Goal: Information Seeking & Learning: Learn about a topic

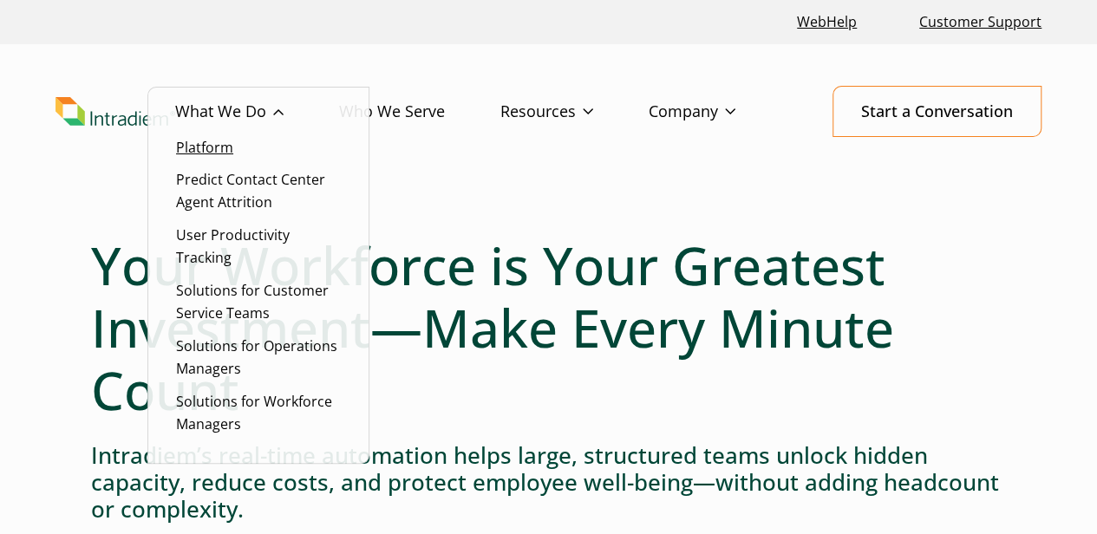
click at [232, 146] on link "Platform" at bounding box center [204, 147] width 57 height 19
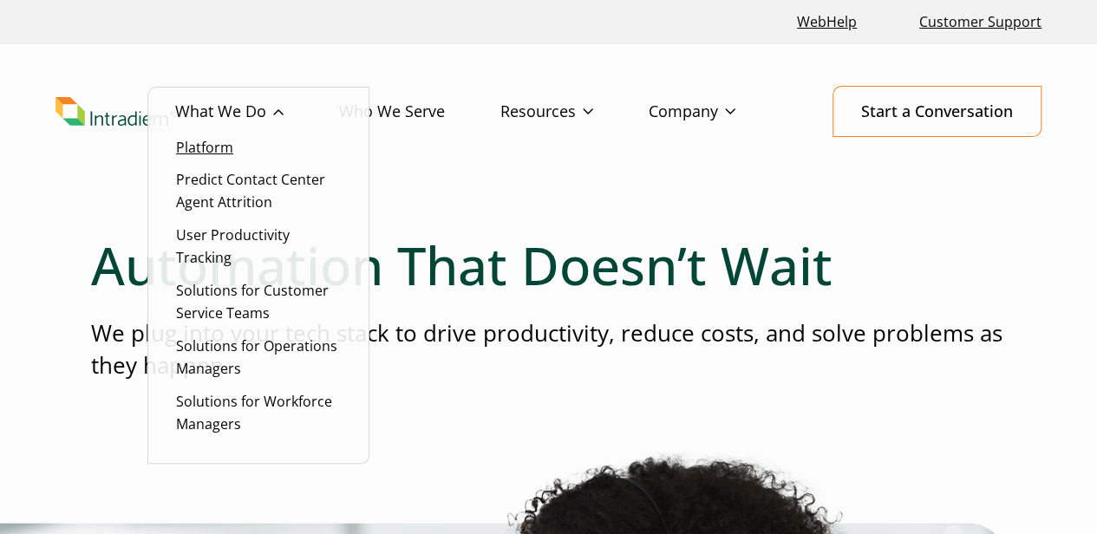
click at [219, 147] on link "Platform" at bounding box center [204, 147] width 57 height 19
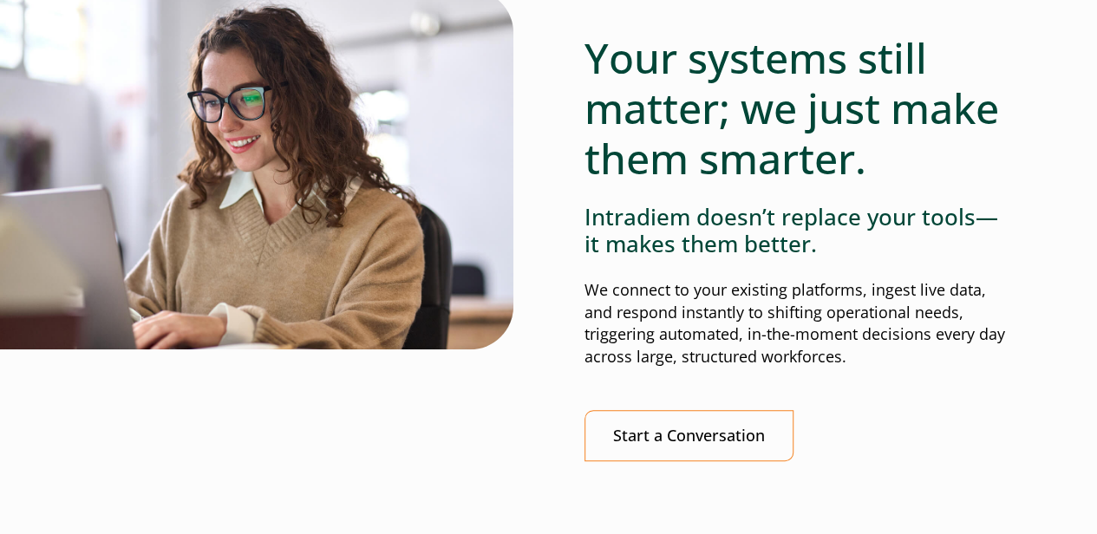
scroll to position [3728, 0]
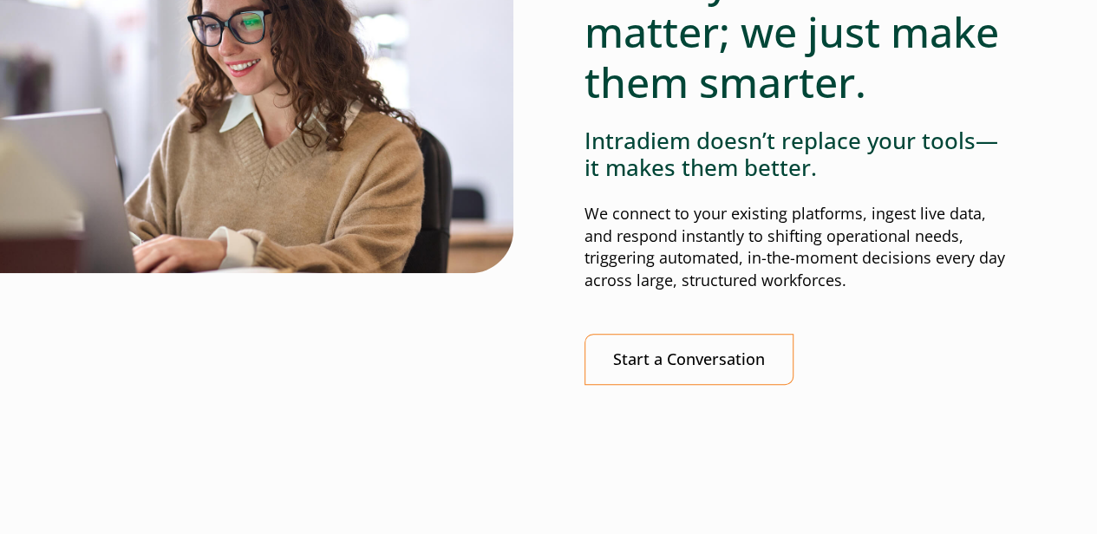
click at [876, 280] on p "We connect to your existing platforms, ingest live data, and respond instantly …" at bounding box center [795, 248] width 422 height 90
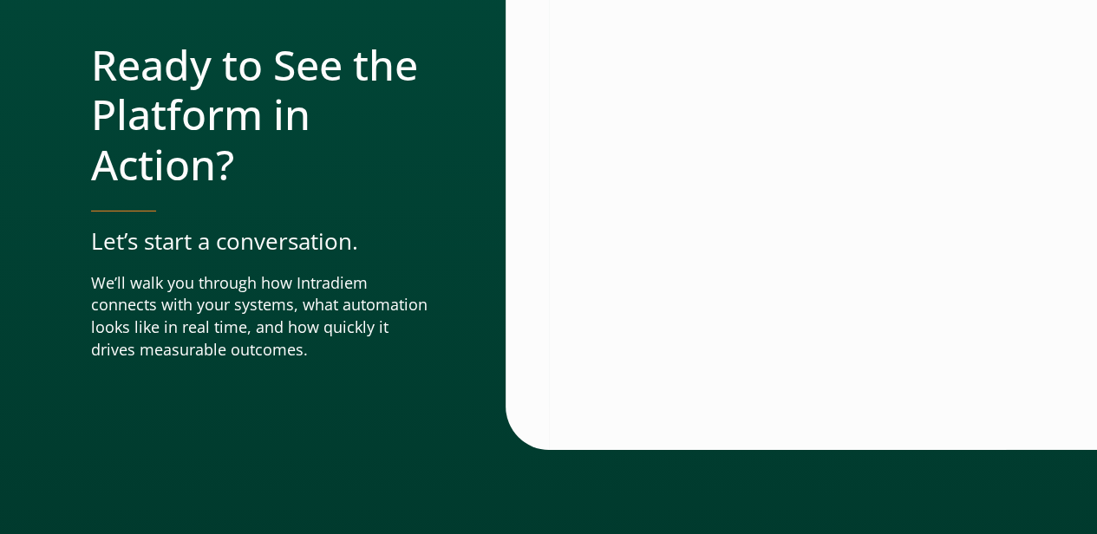
scroll to position [954, 0]
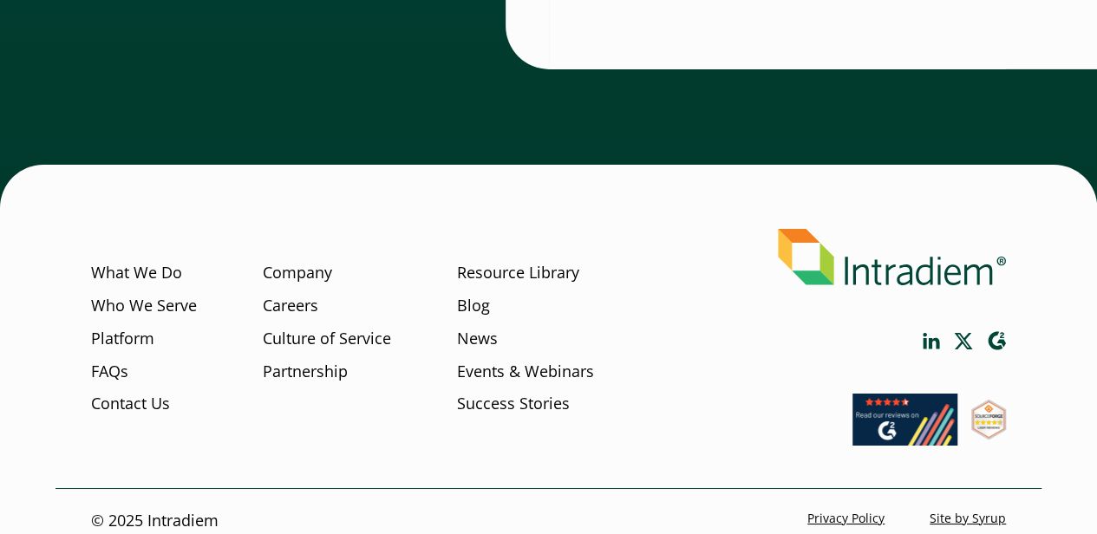
scroll to position [2927, 0]
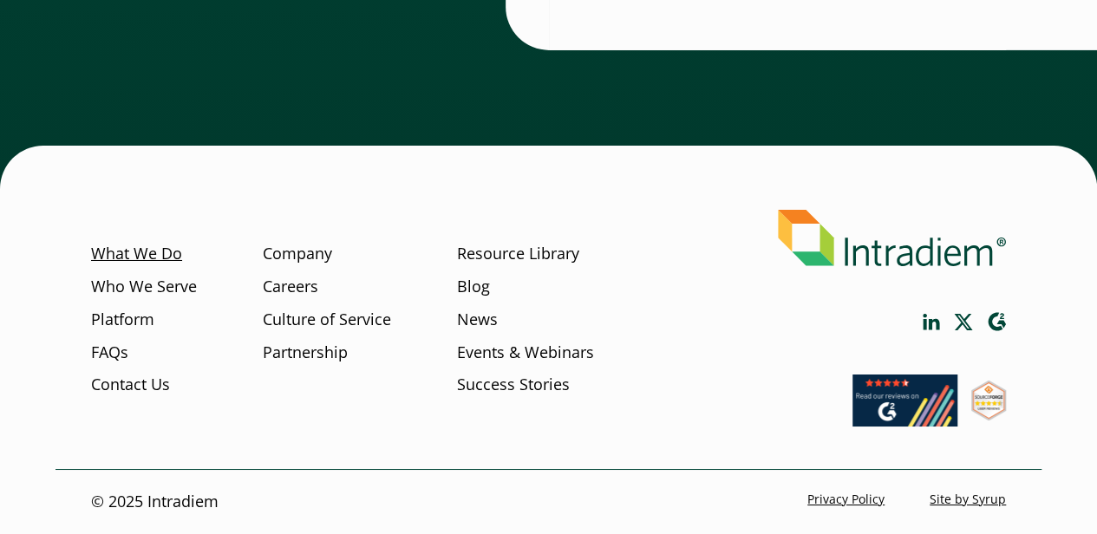
click at [161, 261] on link "What We Do" at bounding box center [136, 254] width 91 height 23
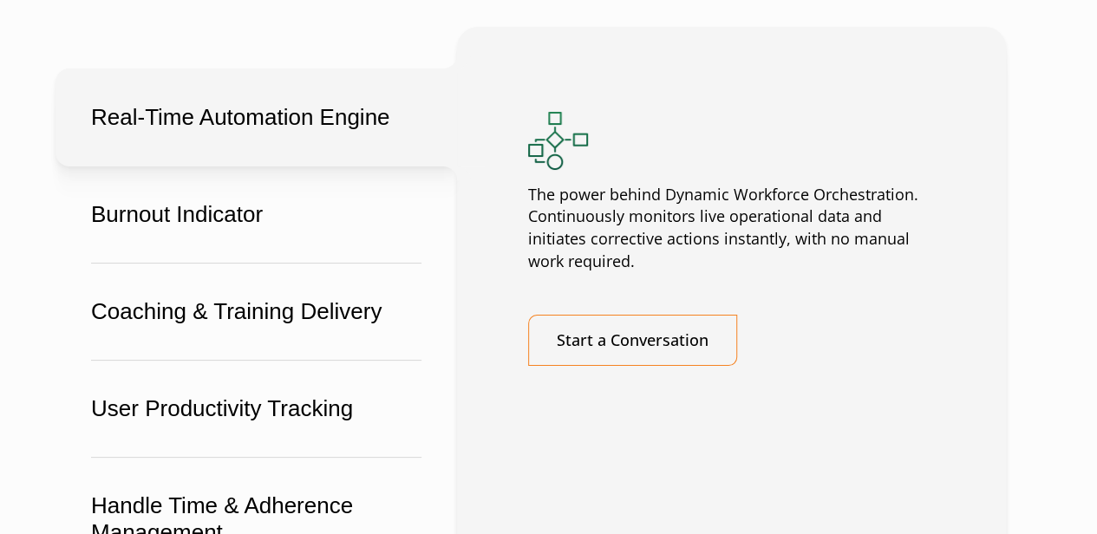
scroll to position [3294, 0]
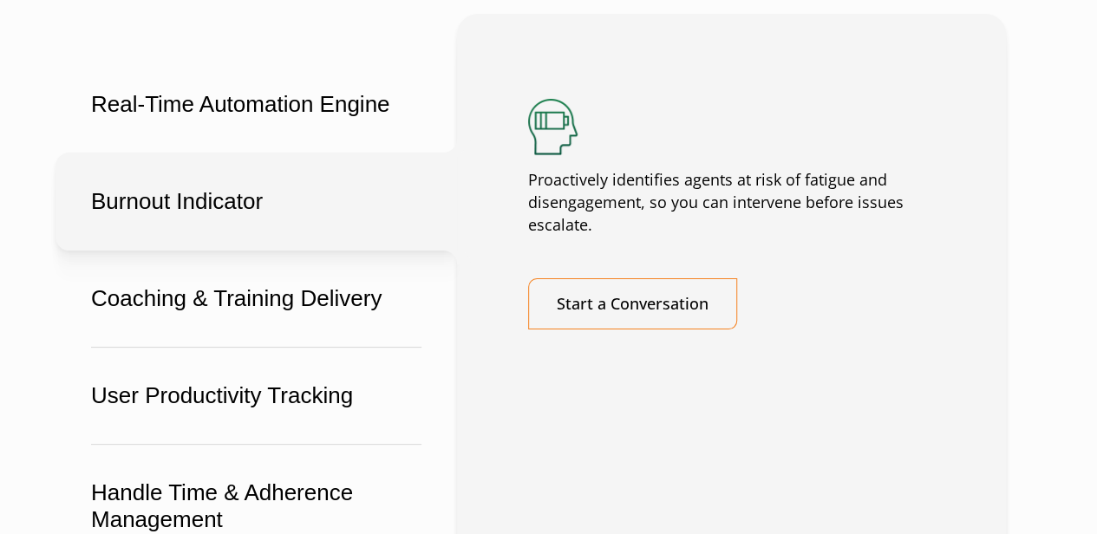
click at [213, 222] on button "Burnout Indicator" at bounding box center [255, 202] width 401 height 98
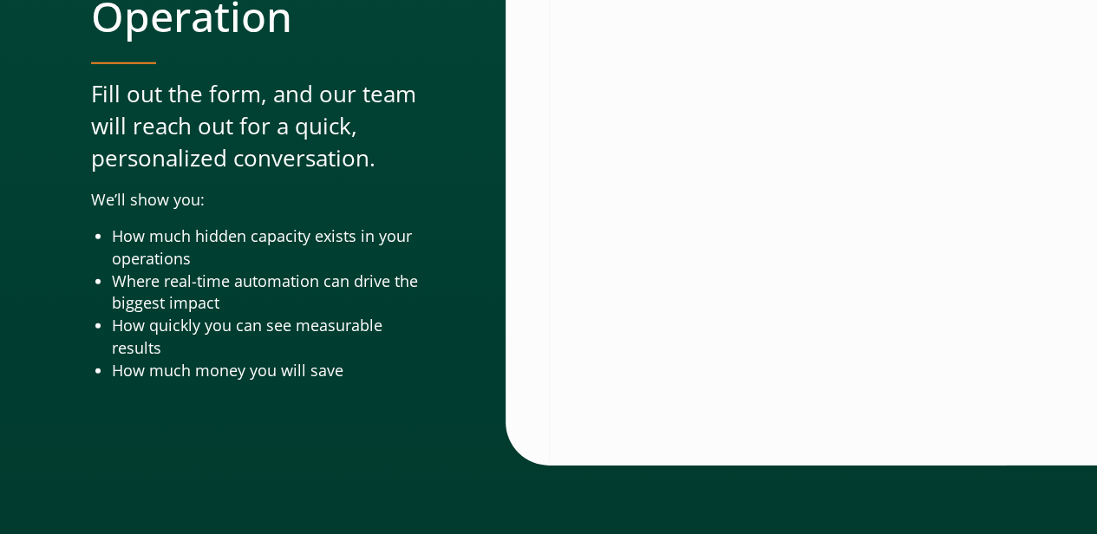
scroll to position [6146, 0]
